Goal: Task Accomplishment & Management: Manage account settings

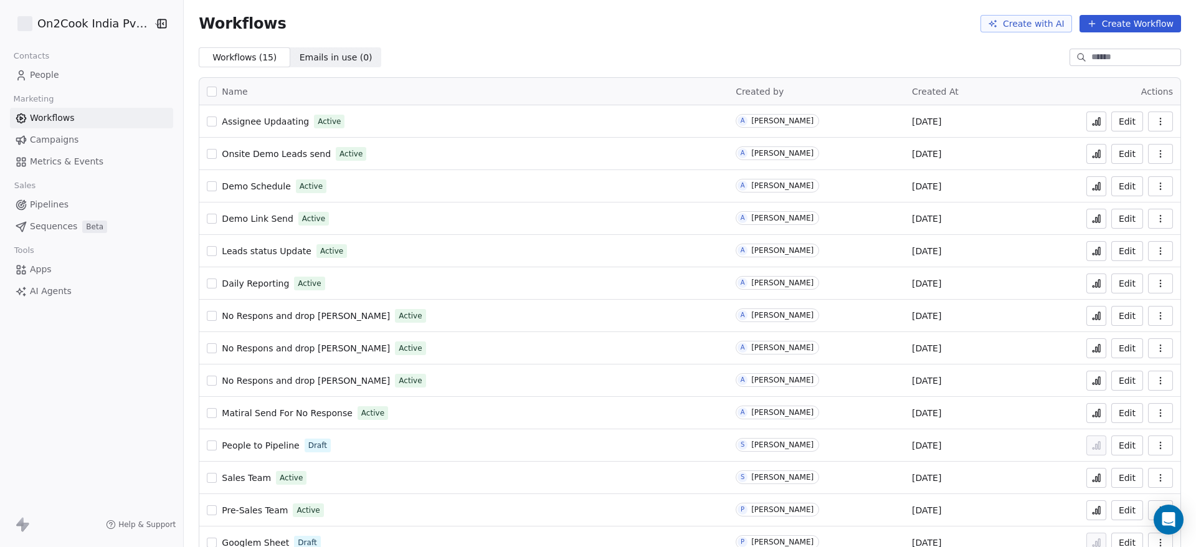
click at [54, 71] on span "People" at bounding box center [44, 75] width 29 height 13
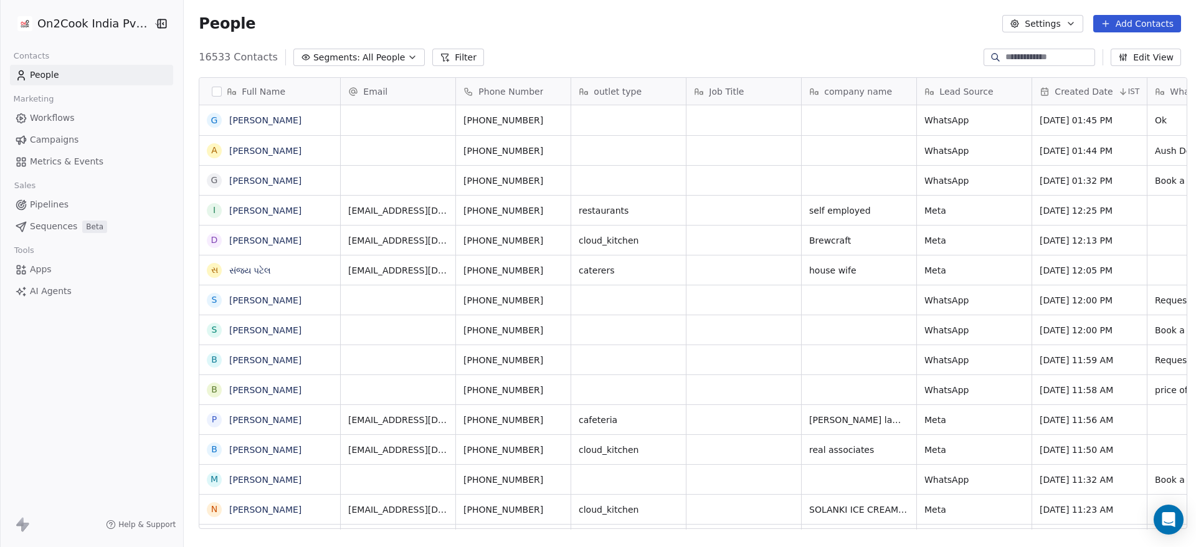
scroll to position [467, 1004]
click at [97, 17] on html "On2Cook India Pvt. Ltd. Contacts People Marketing Workflows Campaigns Metrics &…" at bounding box center [598, 273] width 1196 height 547
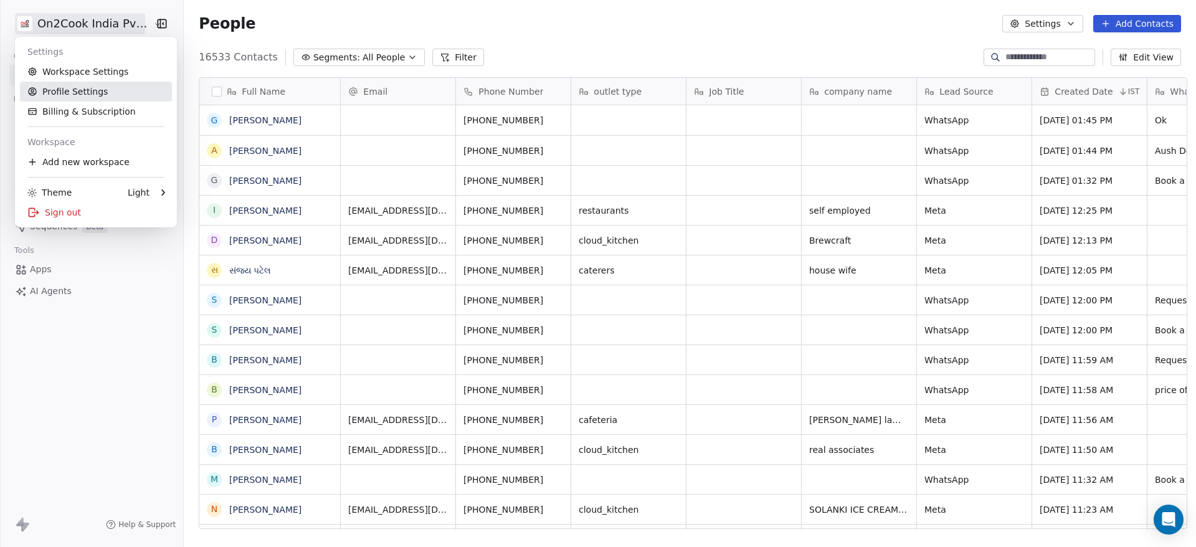
click at [72, 98] on link "Profile Settings" at bounding box center [96, 92] width 152 height 20
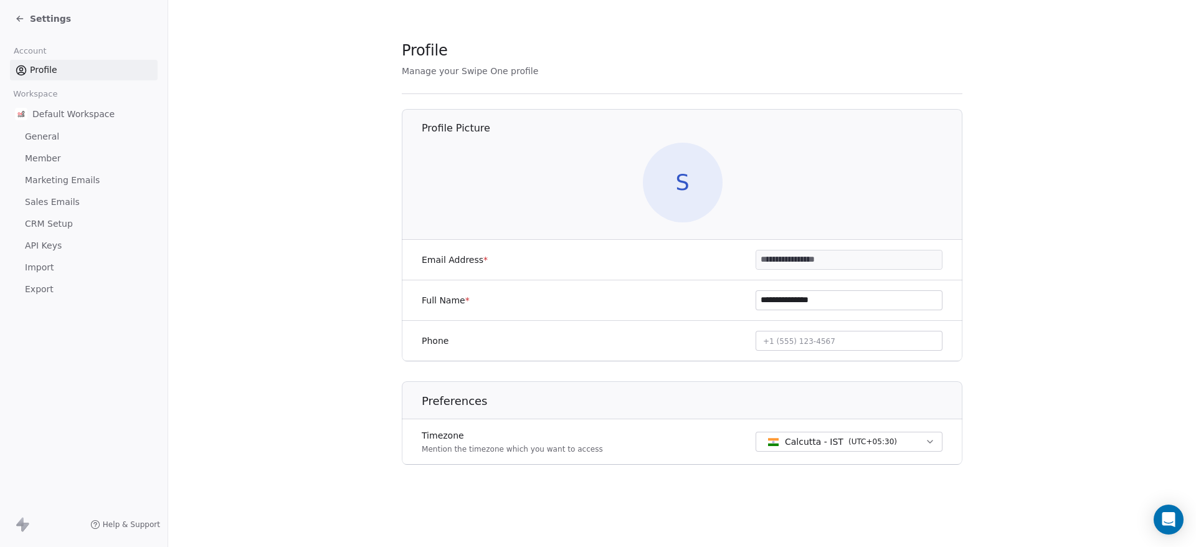
click at [47, 244] on span "API Keys" at bounding box center [43, 245] width 37 height 13
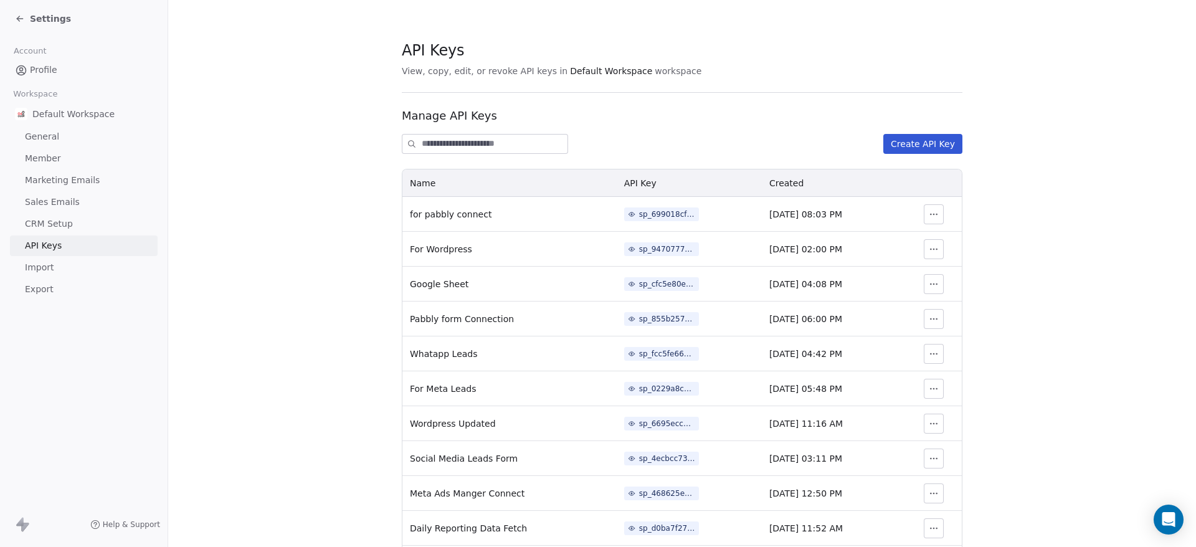
click at [904, 143] on button "Create API Key" at bounding box center [923, 144] width 79 height 20
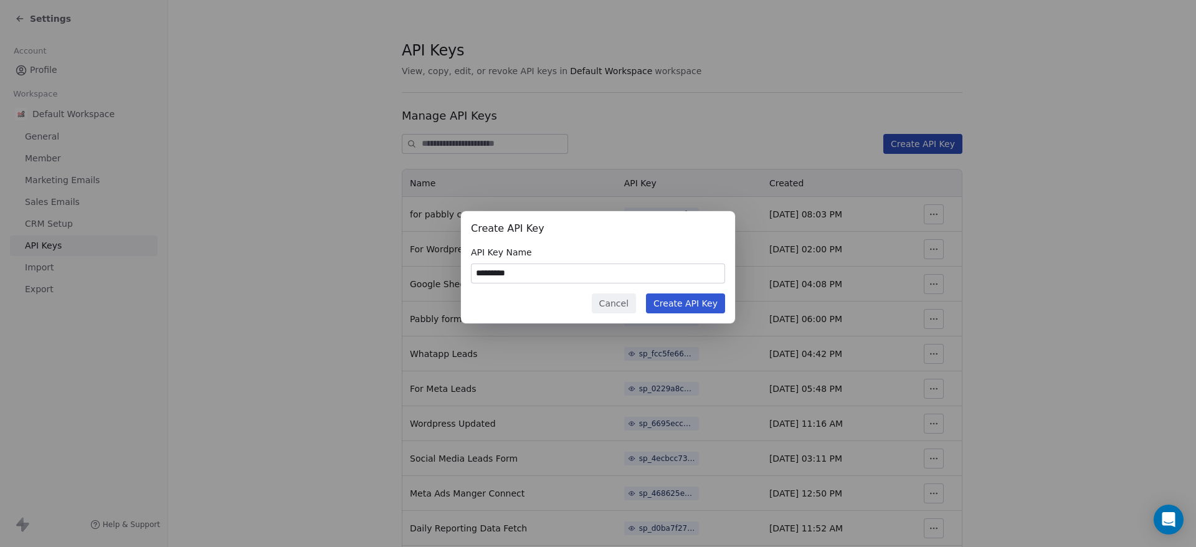
type input "*********"
click at [697, 300] on button "Create API Key" at bounding box center [685, 303] width 79 height 20
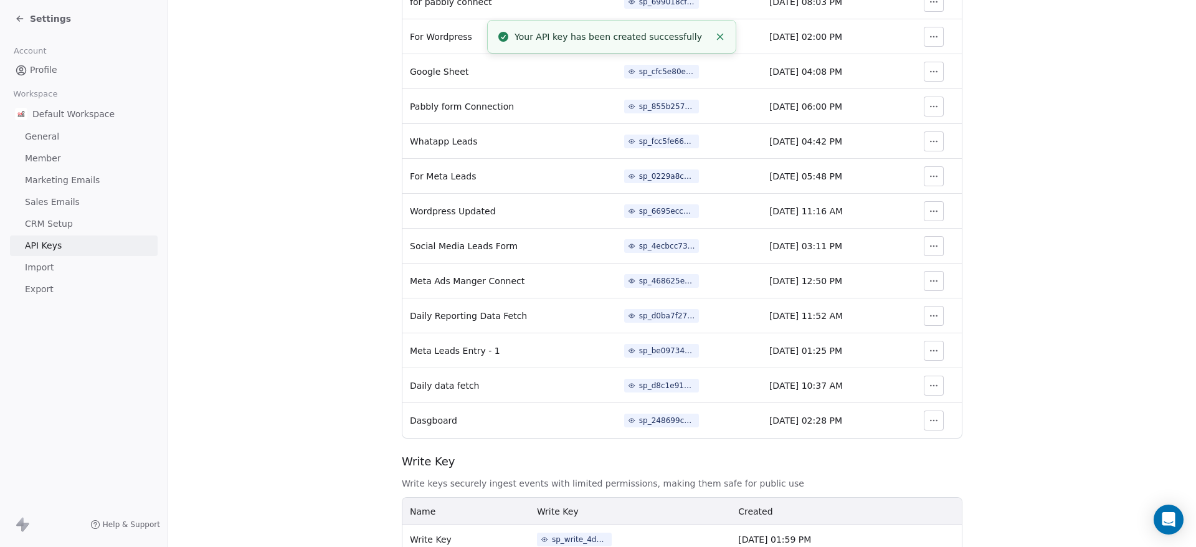
scroll to position [260, 0]
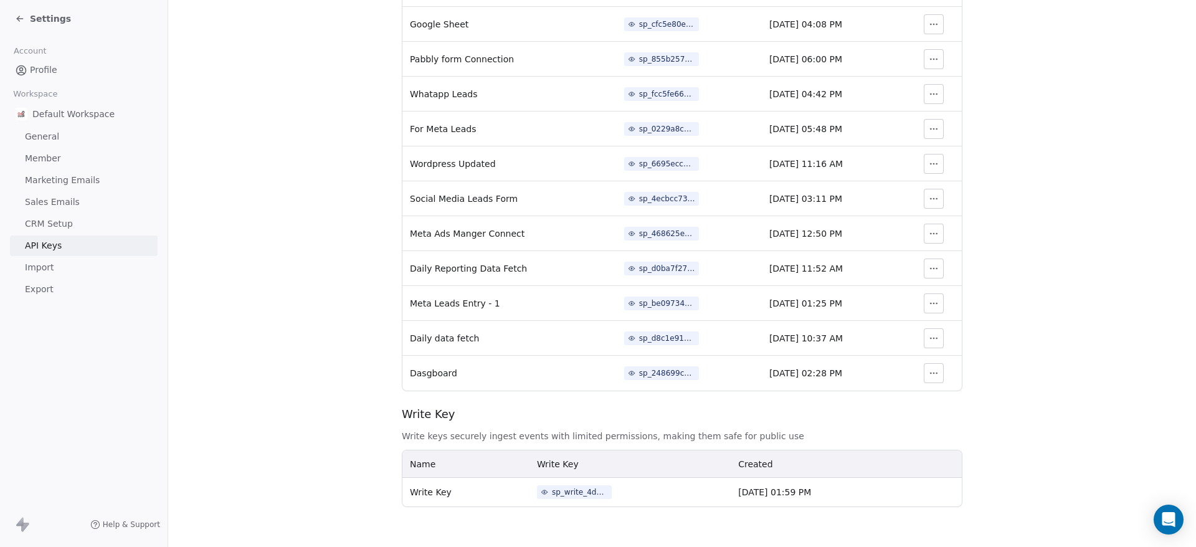
click at [929, 371] on icon "button" at bounding box center [934, 373] width 10 height 10
click at [662, 374] on div "sp_248699c2611c43fcac578831b01e5f5c" at bounding box center [667, 373] width 56 height 11
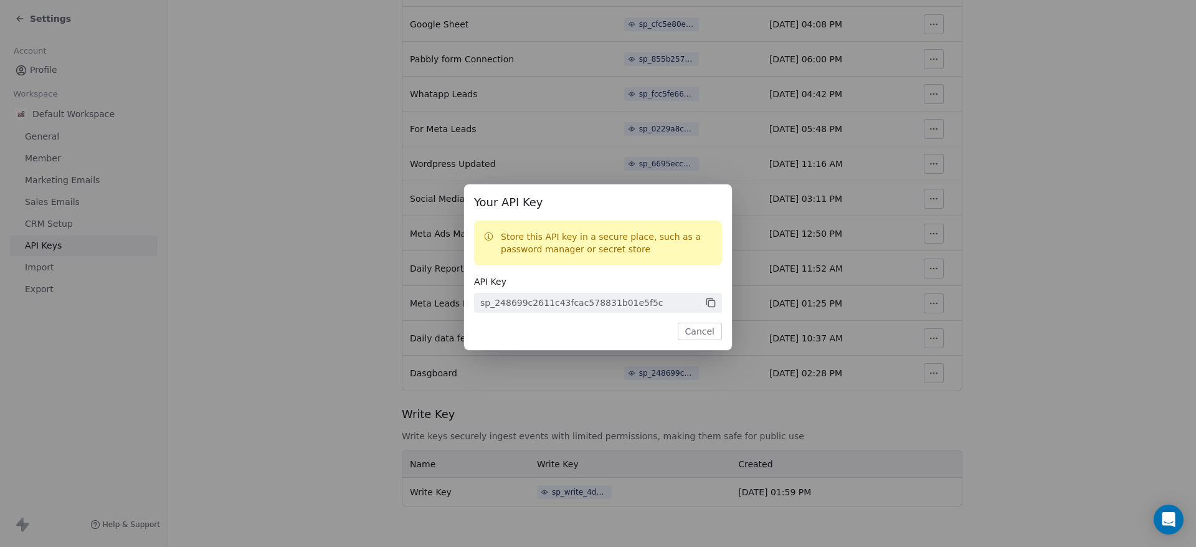
click at [710, 303] on icon at bounding box center [710, 302] width 11 height 11
drag, startPoint x: 641, startPoint y: 303, endPoint x: 475, endPoint y: 305, distance: 165.1
click at [475, 305] on span "sp_248699c2611c43fcac578831b01e5f5c" at bounding box center [598, 303] width 248 height 20
copy div "sp_248699c2611c43fcac578831b01e5f5c"
